Goal: Task Accomplishment & Management: Manage account settings

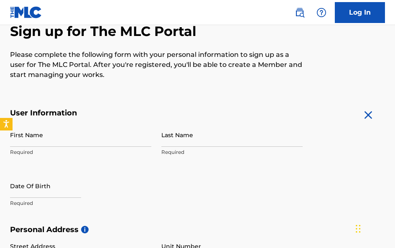
scroll to position [94, 0]
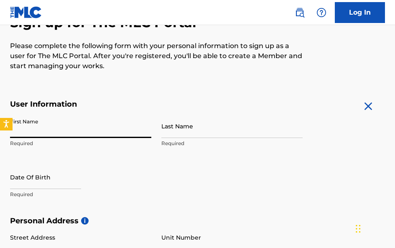
click at [103, 134] on input "First Name" at bounding box center [80, 126] width 141 height 24
type input "[PERSON_NAME]"
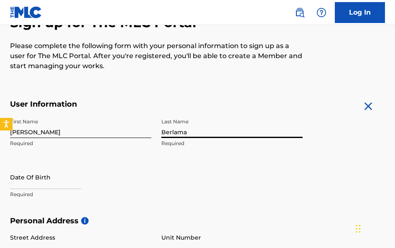
drag, startPoint x: 186, startPoint y: 130, endPoint x: 191, endPoint y: 130, distance: 5.0
click at [191, 130] on input "Berlama" at bounding box center [231, 126] width 141 height 24
type input "[PERSON_NAME]"
click at [43, 184] on input "text" at bounding box center [45, 177] width 71 height 24
select select "8"
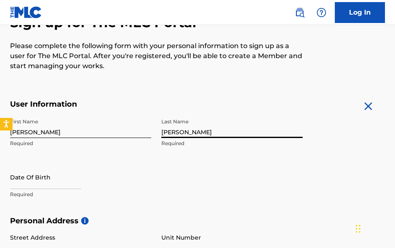
select select "2025"
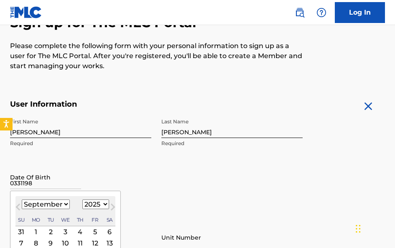
type input "03311986"
click at [235, 181] on div "First Name [PERSON_NAME] Required Last Name [PERSON_NAME] Required Date Of Birt…" at bounding box center [156, 165] width 293 height 102
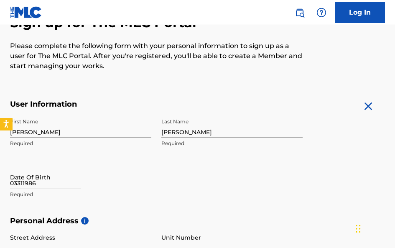
select select "8"
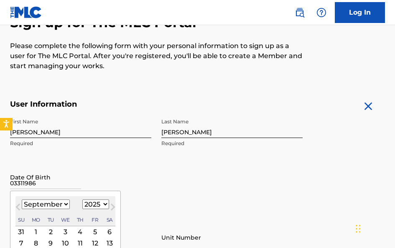
click at [36, 186] on input "03311986" at bounding box center [45, 177] width 71 height 24
click at [105, 200] on select "1899 1900 1901 1902 1903 1904 1905 1906 1907 1908 1909 1910 1911 1912 1913 1914…" at bounding box center [95, 204] width 27 height 10
select select "1986"
click at [82, 199] on select "1899 1900 1901 1902 1903 1904 1905 1906 1907 1908 1909 1910 1911 1912 1913 1914…" at bounding box center [95, 204] width 27 height 10
click at [66, 204] on select "January February March April May June July August September October November De…" at bounding box center [46, 204] width 48 height 10
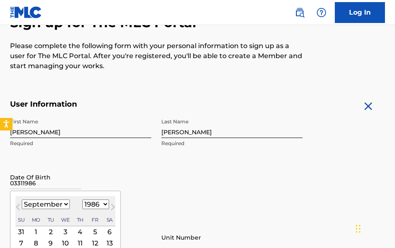
select select "2"
click at [22, 199] on select "January February March April May June July August September October November De…" at bounding box center [46, 204] width 48 height 10
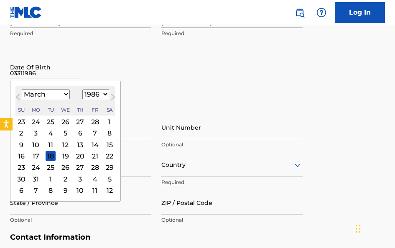
scroll to position [209, 0]
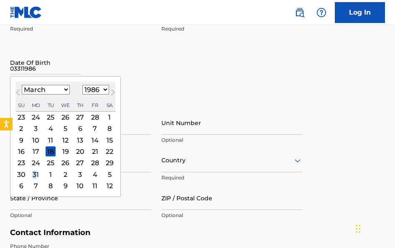
click at [36, 175] on div "31" at bounding box center [36, 174] width 10 height 10
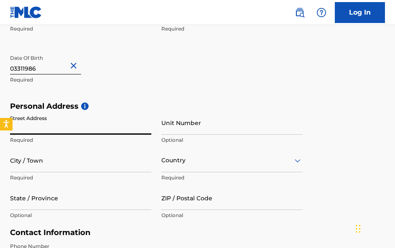
click at [61, 124] on input "Street Address" at bounding box center [80, 123] width 141 height 24
type input "[STREET_ADDRESS]"
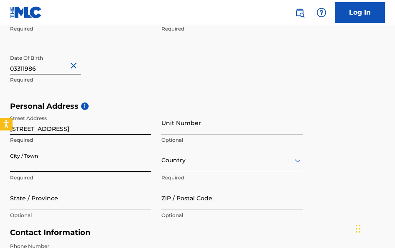
click at [62, 169] on input "City / Town" at bounding box center [80, 160] width 141 height 24
type input "[GEOGRAPHIC_DATA]"
click at [70, 193] on input "State / Province" at bounding box center [80, 198] width 141 height 24
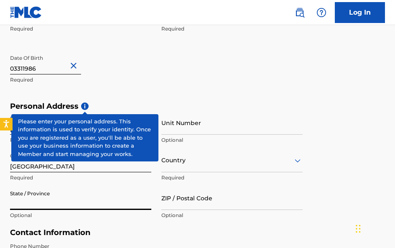
type input "FL"
type input "[GEOGRAPHIC_DATA]"
type input "33179"
type input "305"
type input "7830730"
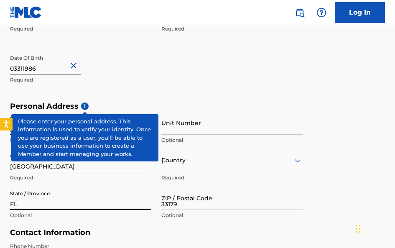
type input "[EMAIL_ADDRESS][DOMAIN_NAME]"
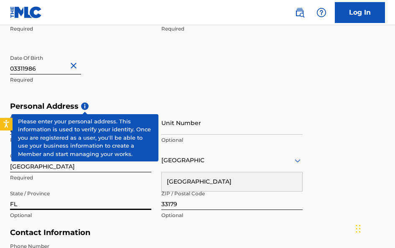
click at [174, 205] on input "33179" at bounding box center [231, 198] width 141 height 24
click at [185, 199] on input "33179" at bounding box center [231, 198] width 141 height 24
type input "33135"
click at [362, 79] on form "User Information First Name [PERSON_NAME] Required Last Name [PERSON_NAME] Requ…" at bounding box center [197, 170] width 375 height 371
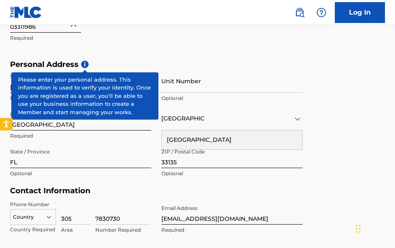
scroll to position [293, 0]
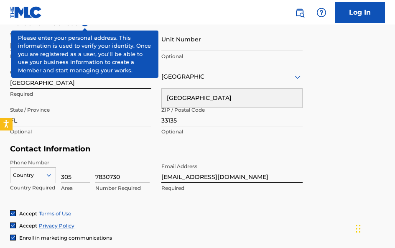
drag, startPoint x: 129, startPoint y: 171, endPoint x: 66, endPoint y: 185, distance: 64.3
click at [66, 185] on div "Country Country Required 305 Area 7830730 Number Required" at bounding box center [80, 178] width 141 height 38
type input "3"
type input "5464346"
drag, startPoint x: 242, startPoint y: 178, endPoint x: 23, endPoint y: 182, distance: 219.6
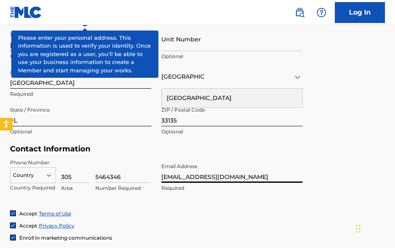
click at [23, 182] on div "Phone Number Country Country Required 305 Area 5464346 Number Required Email Ad…" at bounding box center [156, 184] width 293 height 51
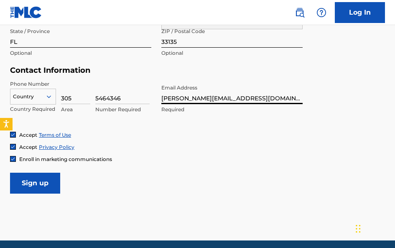
scroll to position [376, 0]
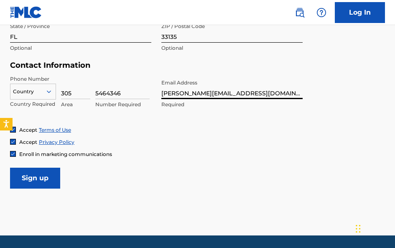
type input "[PERSON_NAME][EMAIL_ADDRESS][DOMAIN_NAME]"
click at [47, 168] on input "Sign up" at bounding box center [35, 178] width 50 height 21
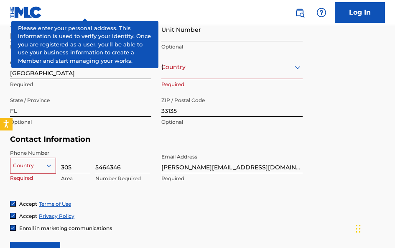
scroll to position [329, 0]
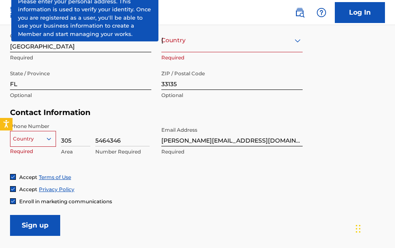
click at [29, 132] on div "Country" at bounding box center [33, 137] width 46 height 13
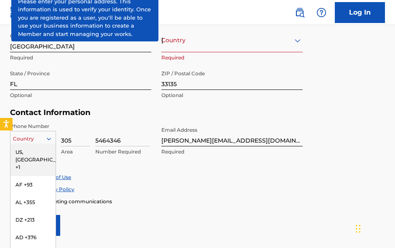
scroll to position [350, 0]
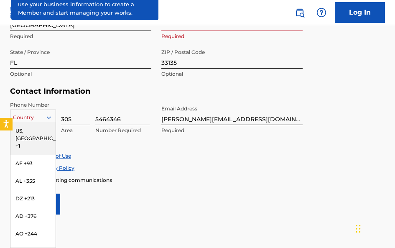
click at [29, 132] on div "US, [GEOGRAPHIC_DATA] +1" at bounding box center [32, 138] width 45 height 33
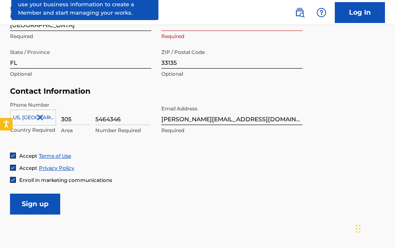
click at [55, 210] on input "Sign up" at bounding box center [35, 204] width 50 height 21
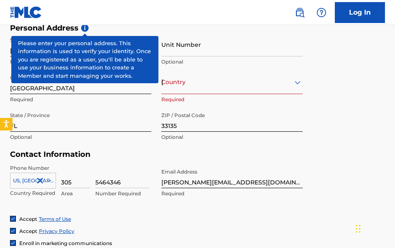
scroll to position [278, 0]
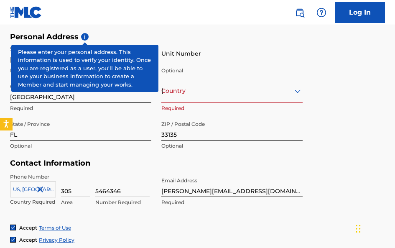
click at [227, 94] on div "[GEOGRAPHIC_DATA]" at bounding box center [231, 91] width 141 height 10
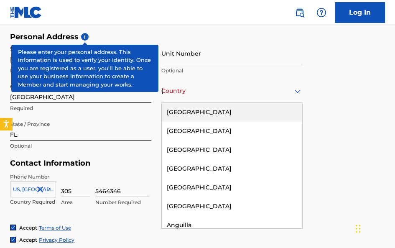
click at [226, 113] on div "[GEOGRAPHIC_DATA]" at bounding box center [232, 112] width 140 height 19
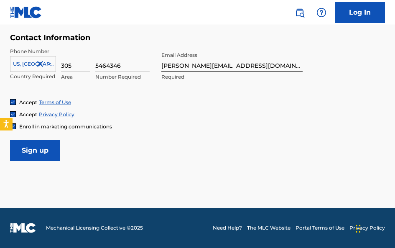
click at [43, 152] on input "Sign up" at bounding box center [35, 150] width 50 height 21
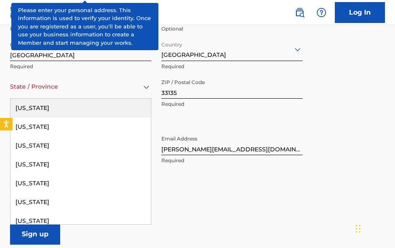
click at [75, 80] on div "State / Province" at bounding box center [80, 87] width 141 height 24
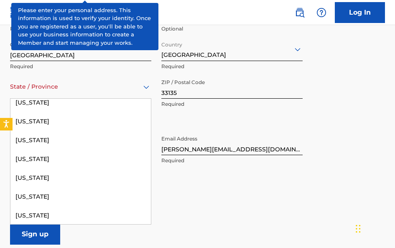
scroll to position [154, 0]
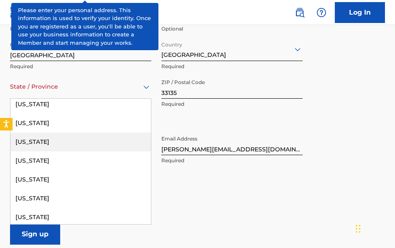
click at [125, 146] on div "[US_STATE]" at bounding box center [80, 142] width 140 height 19
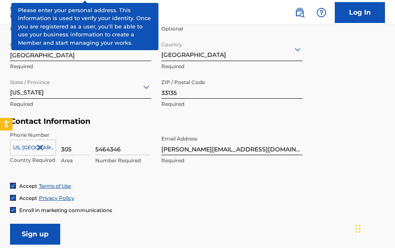
click at [14, 223] on form "User Information First Name [PERSON_NAME] Required Last Name [PERSON_NAME] Requ…" at bounding box center [197, 59] width 375 height 371
click at [10, 227] on input "Sign up" at bounding box center [35, 234] width 50 height 21
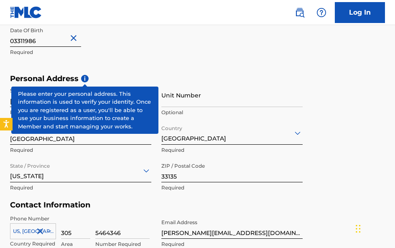
scroll to position [278, 0]
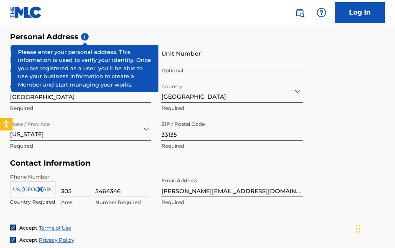
click at [364, 8] on link "Log In" at bounding box center [360, 12] width 50 height 21
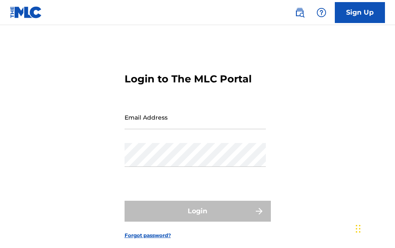
click at [231, 115] on input "Email Address" at bounding box center [195, 117] width 141 height 24
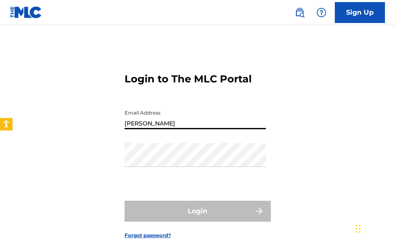
type input "[PERSON_NAME]"
drag, startPoint x: 148, startPoint y: 234, endPoint x: 148, endPoint y: 225, distance: 8.8
click at [148, 233] on link "Forgot password?" at bounding box center [148, 236] width 46 height 8
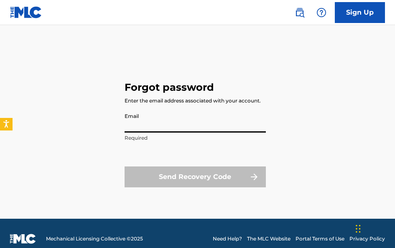
click at [175, 120] on input "Email" at bounding box center [195, 121] width 141 height 24
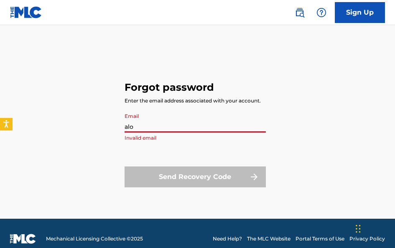
type input "[PERSON_NAME][EMAIL_ADDRESS][DOMAIN_NAME]"
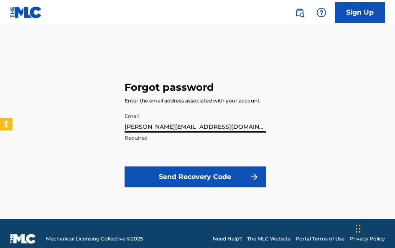
click at [196, 181] on button "Send Recovery Code" at bounding box center [195, 176] width 141 height 21
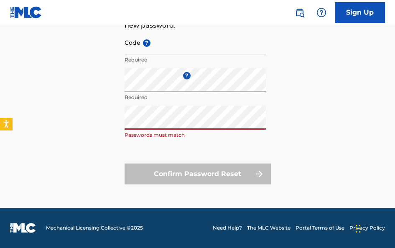
scroll to position [31, 0]
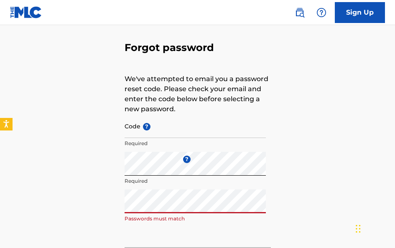
click at [163, 125] on input "Code ?" at bounding box center [195, 126] width 141 height 24
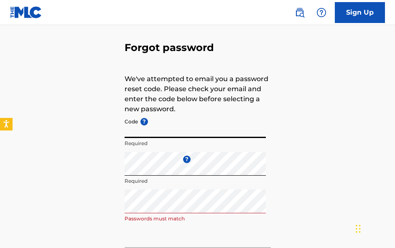
click at [163, 124] on input "Code ?" at bounding box center [195, 126] width 141 height 24
click at [133, 128] on input "Code ?" at bounding box center [195, 126] width 141 height 24
click at [145, 128] on input "Code ?" at bounding box center [195, 126] width 141 height 24
drag, startPoint x: 145, startPoint y: 130, endPoint x: 345, endPoint y: 158, distance: 201.9
click at [345, 158] on div "Forgot password We've attempted to email you a password reset code. Please chec…" at bounding box center [197, 153] width 395 height 277
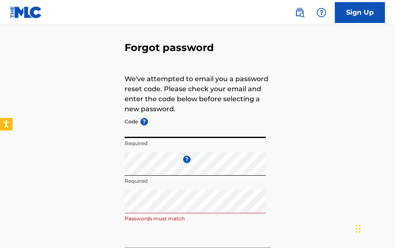
click at [139, 133] on input "Code ?" at bounding box center [195, 126] width 141 height 24
drag, startPoint x: 139, startPoint y: 133, endPoint x: 62, endPoint y: 62, distance: 103.9
click at [62, 62] on div "Forgot password We've attempted to email you a password reset code. Please chec…" at bounding box center [197, 153] width 395 height 277
